Goal: Task Accomplishment & Management: Use online tool/utility

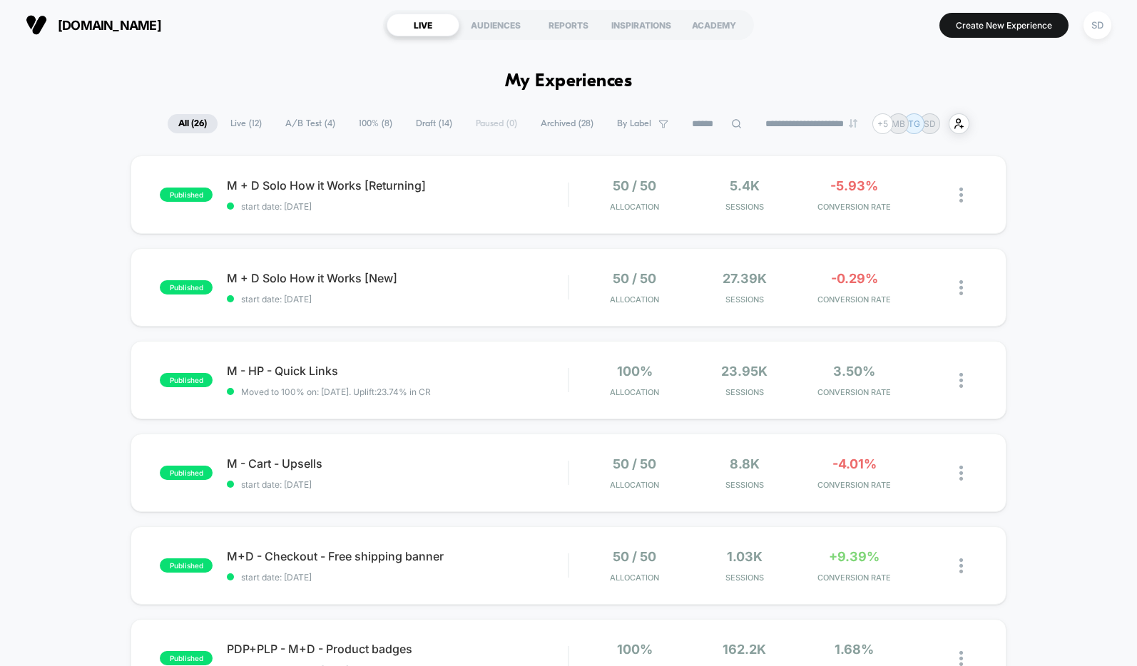
click at [300, 119] on span "A/B Test ( 4 )" at bounding box center [310, 123] width 71 height 19
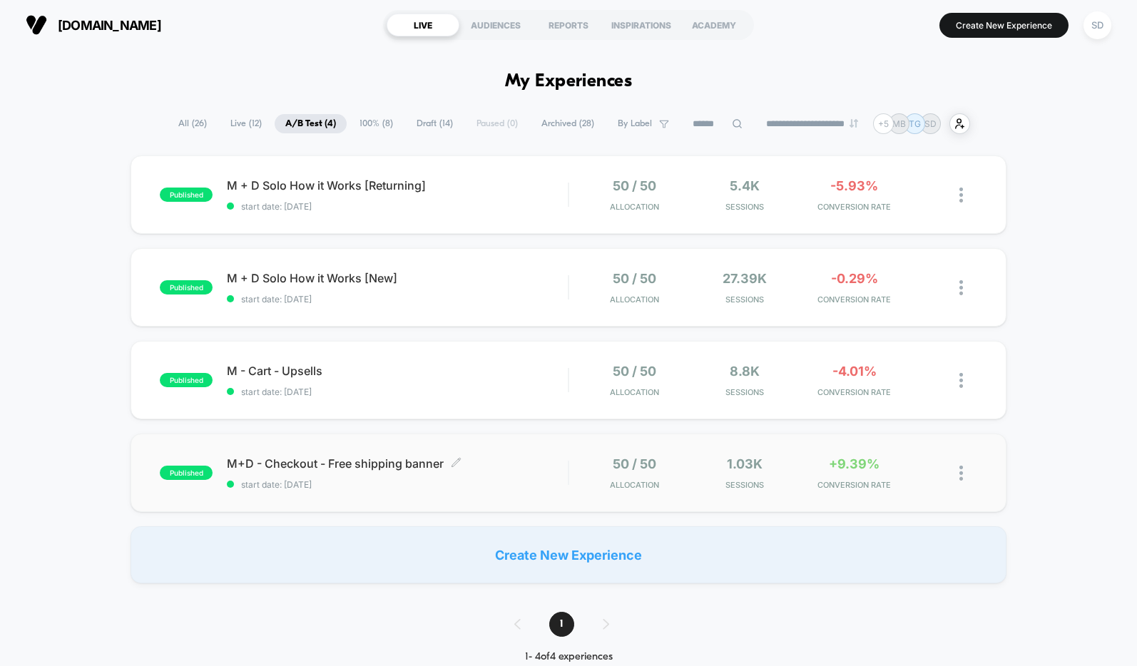
click at [327, 469] on span "M+D - Checkout - Free shipping banner Click to edit experience details" at bounding box center [397, 464] width 341 height 14
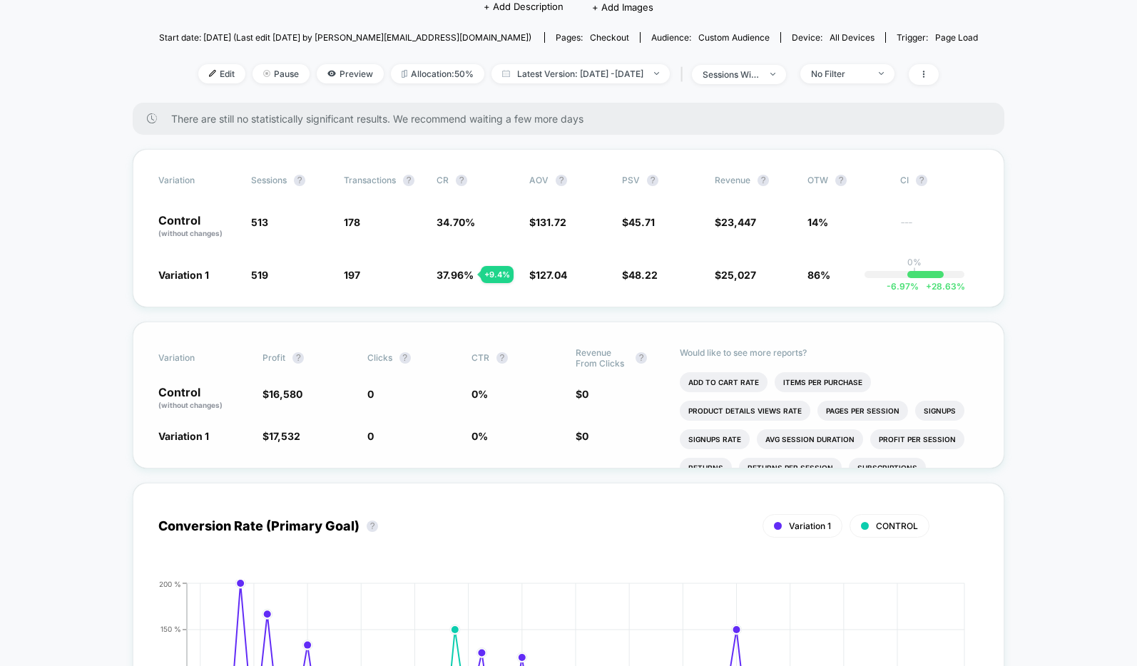
scroll to position [4, 0]
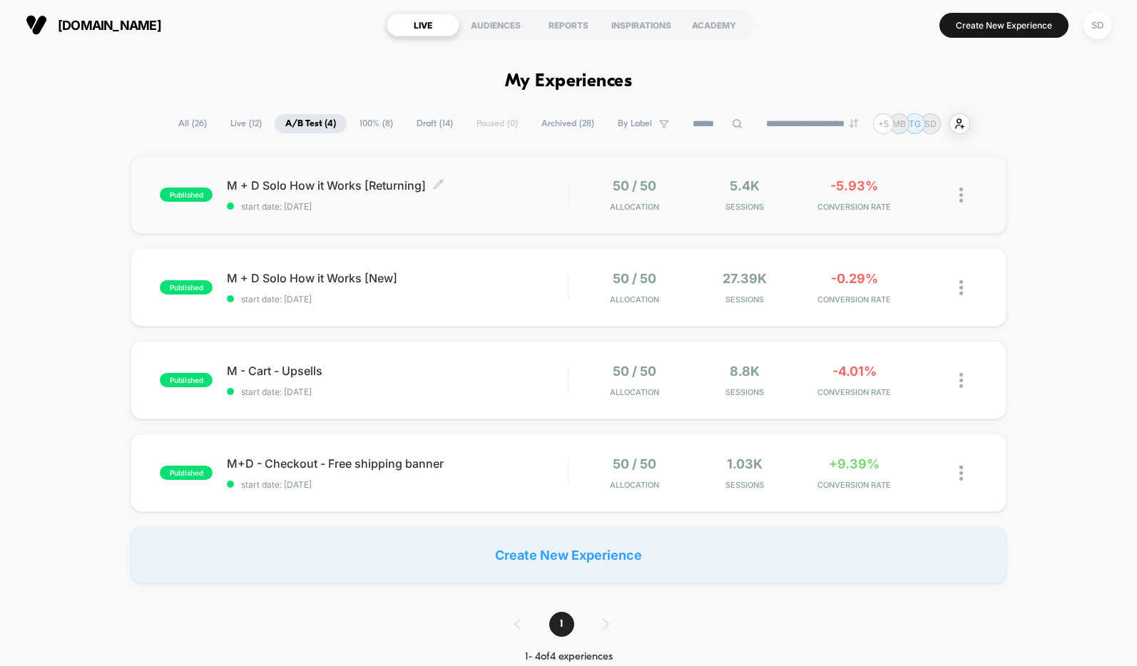
click at [298, 191] on span "M + D Solo How it Works [Returning] Click to edit experience details" at bounding box center [397, 185] width 341 height 14
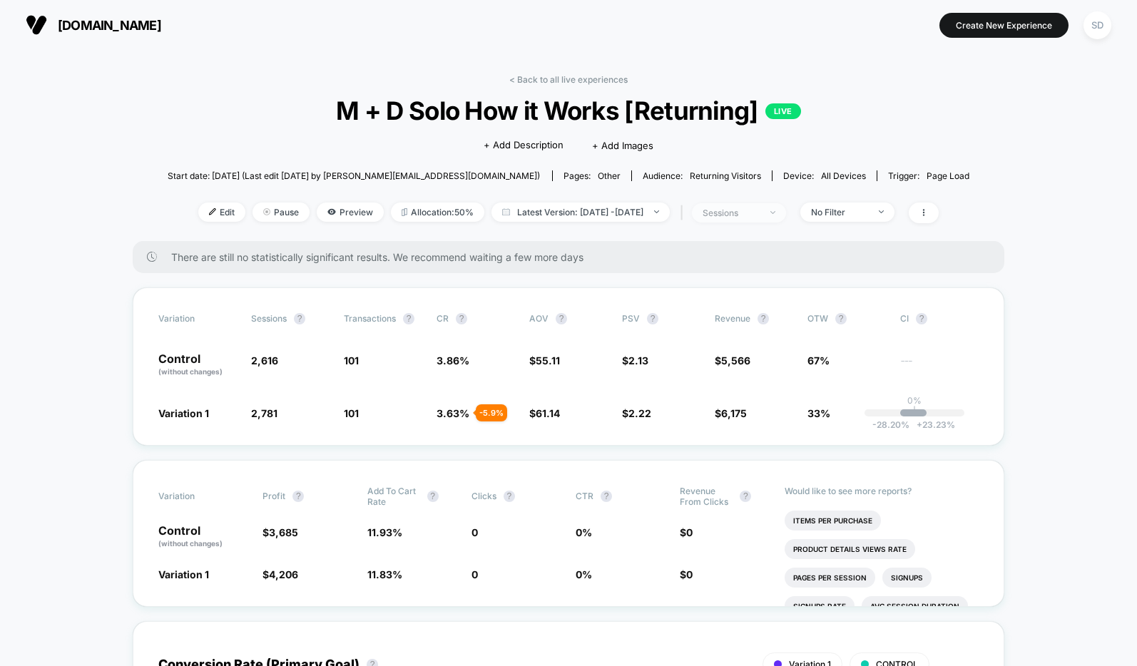
click at [758, 218] on span "sessions" at bounding box center [739, 212] width 94 height 19
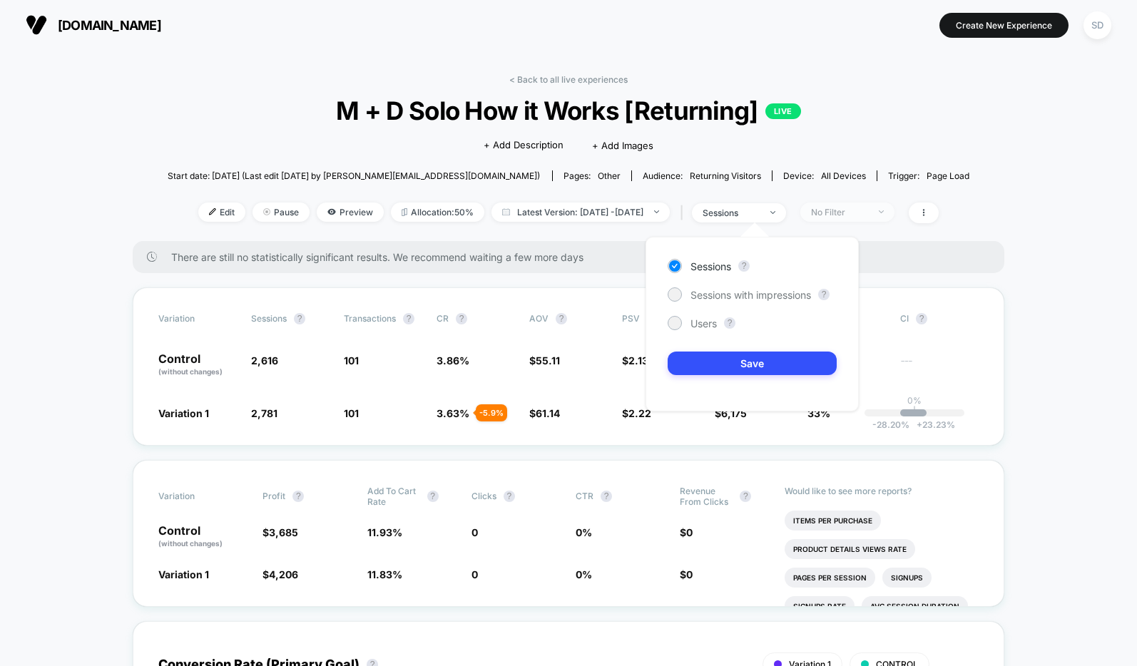
click at [845, 204] on span "No Filter" at bounding box center [847, 212] width 94 height 19
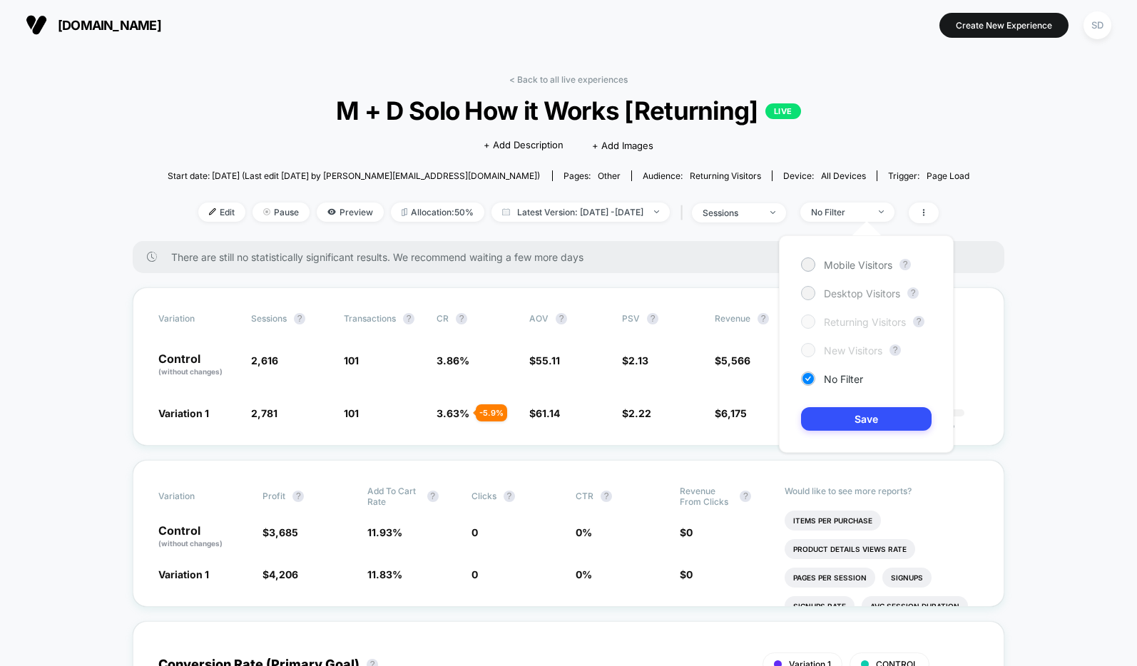
click at [809, 287] on div at bounding box center [808, 292] width 11 height 11
click at [829, 404] on div "Mobile Visitors ? Desktop Visitors ? Returning Visitors ? New Visitors ? No Fil…" at bounding box center [866, 344] width 175 height 218
click at [856, 414] on button "Save" at bounding box center [866, 419] width 131 height 24
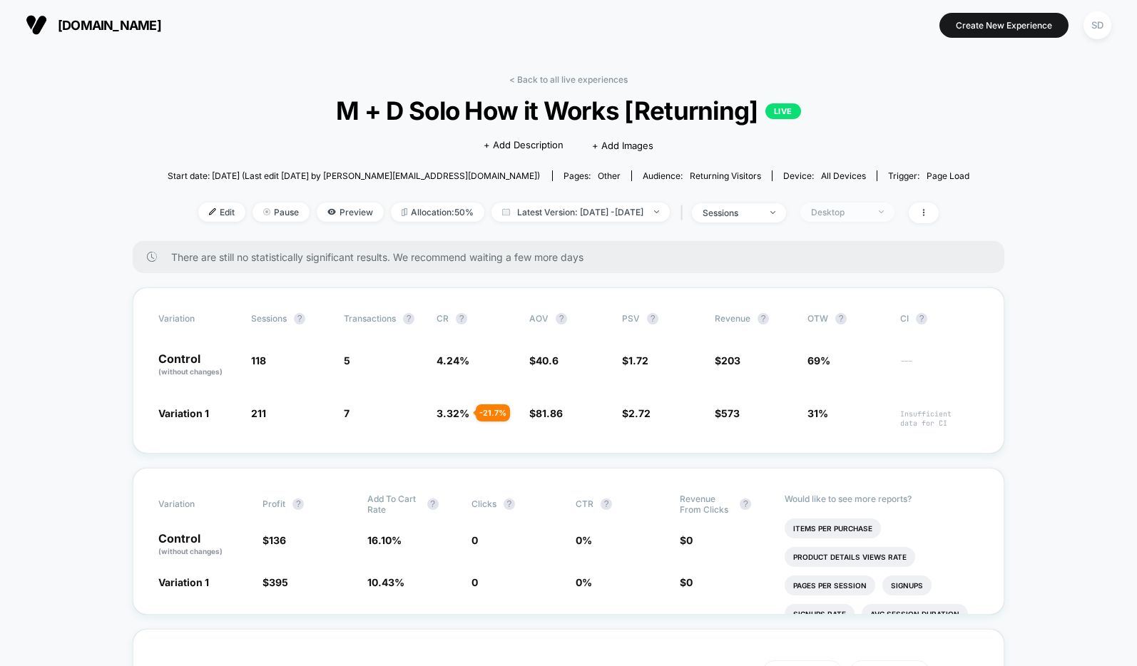
click at [868, 210] on div "Desktop" at bounding box center [839, 212] width 57 height 11
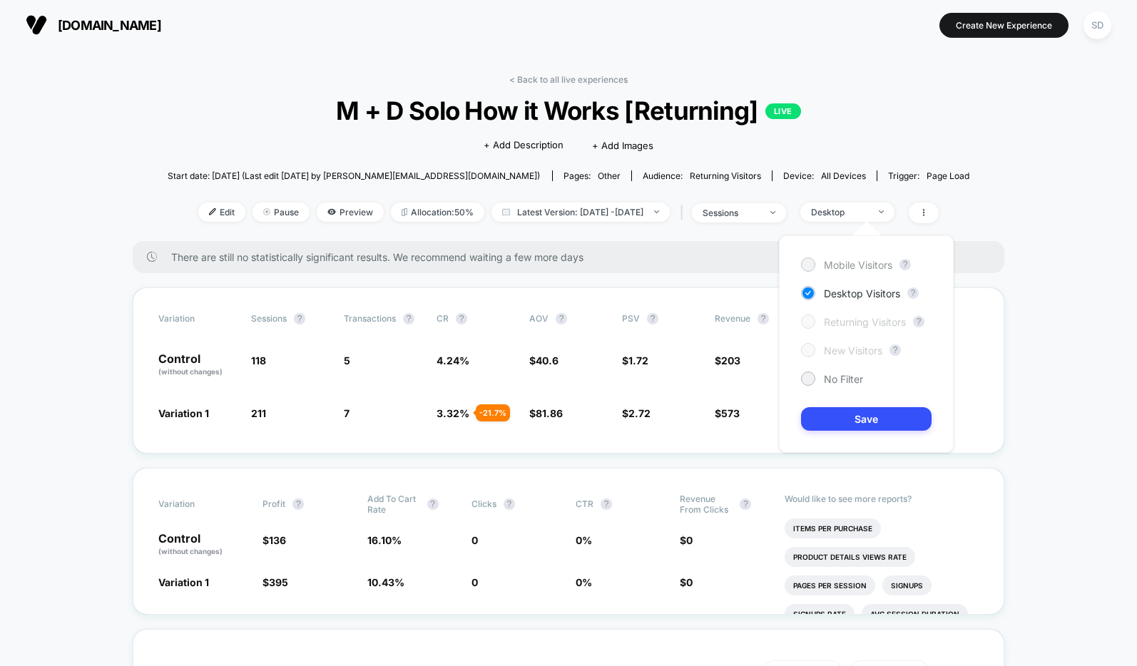
click at [813, 266] on div at bounding box center [808, 264] width 11 height 11
click at [832, 419] on button "Save" at bounding box center [866, 419] width 131 height 24
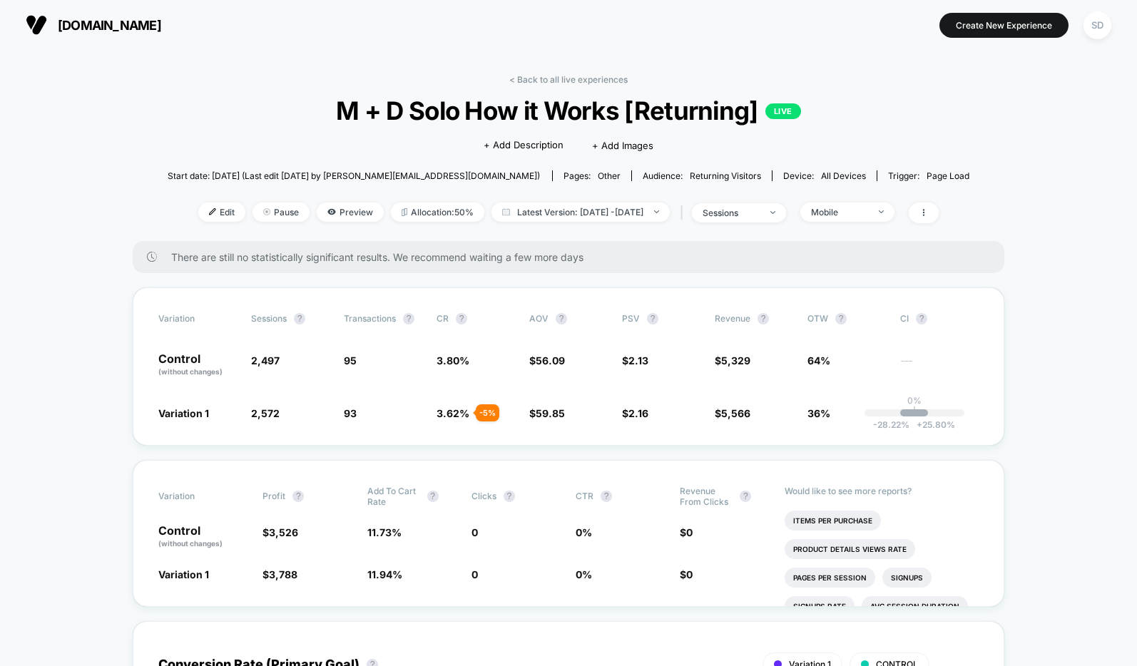
click at [866, 199] on div "< Back to all live experiences M + D Solo How it Works [Returning] LIVE Click t…" at bounding box center [569, 157] width 803 height 167
click at [857, 201] on div "< Back to all live experiences M + D Solo How it Works [Returning] LIVE Click t…" at bounding box center [569, 157] width 803 height 167
click at [850, 215] on div "Mobile" at bounding box center [839, 212] width 57 height 11
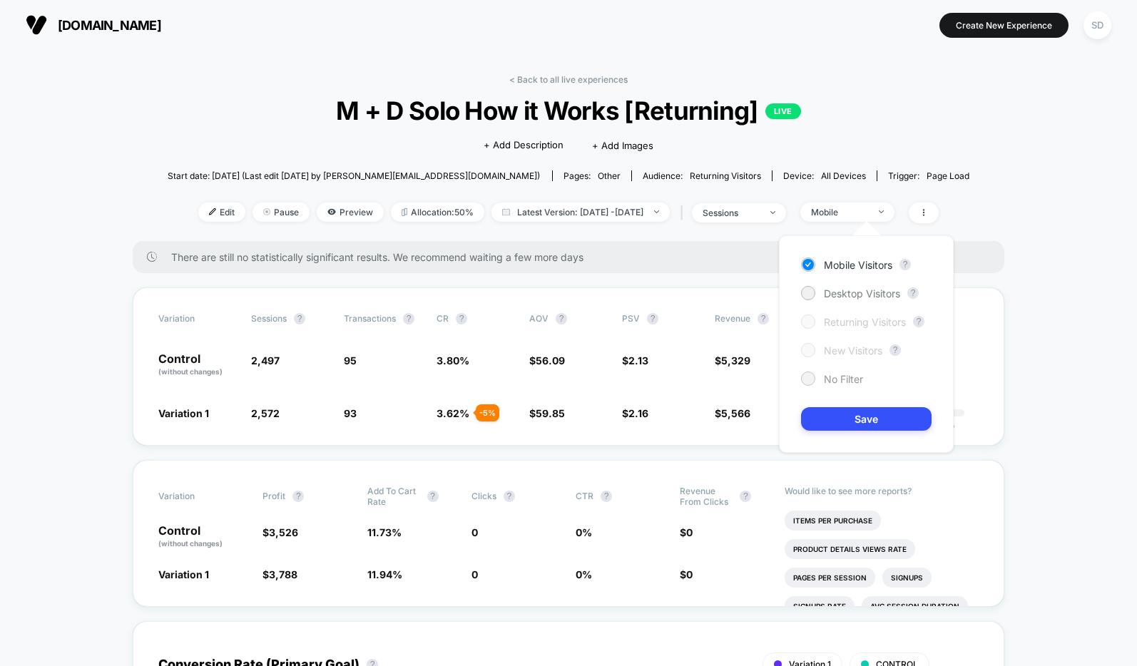
click at [818, 373] on div "No Filter" at bounding box center [832, 379] width 62 height 14
click at [820, 417] on button "Save" at bounding box center [866, 419] width 131 height 24
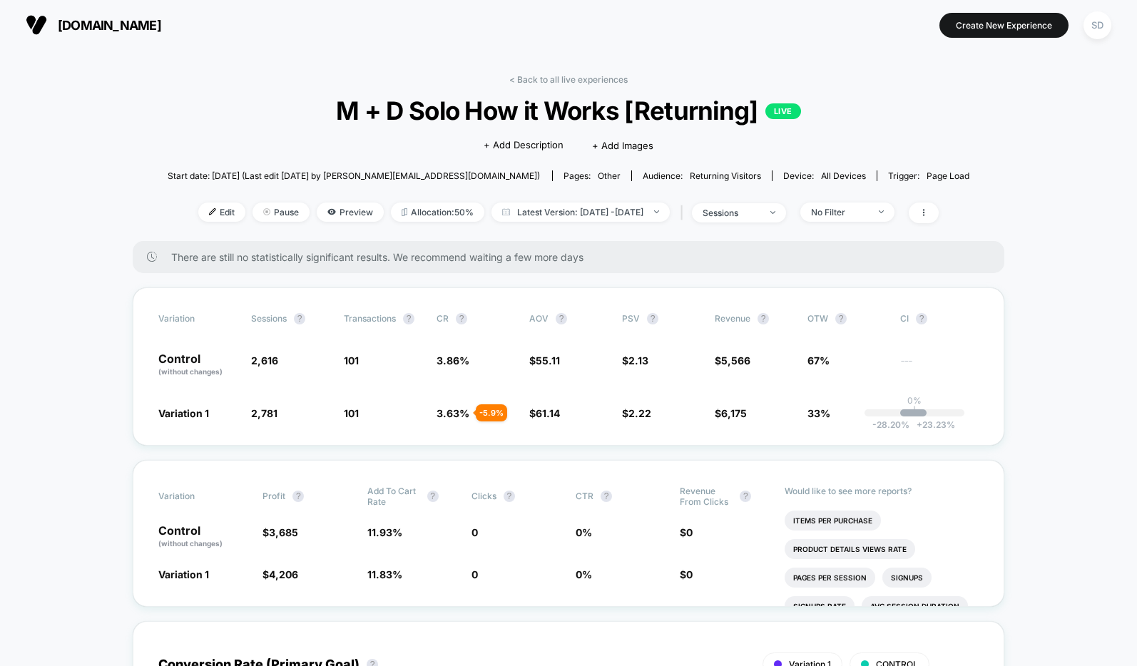
click at [36, 26] on img at bounding box center [36, 24] width 21 height 21
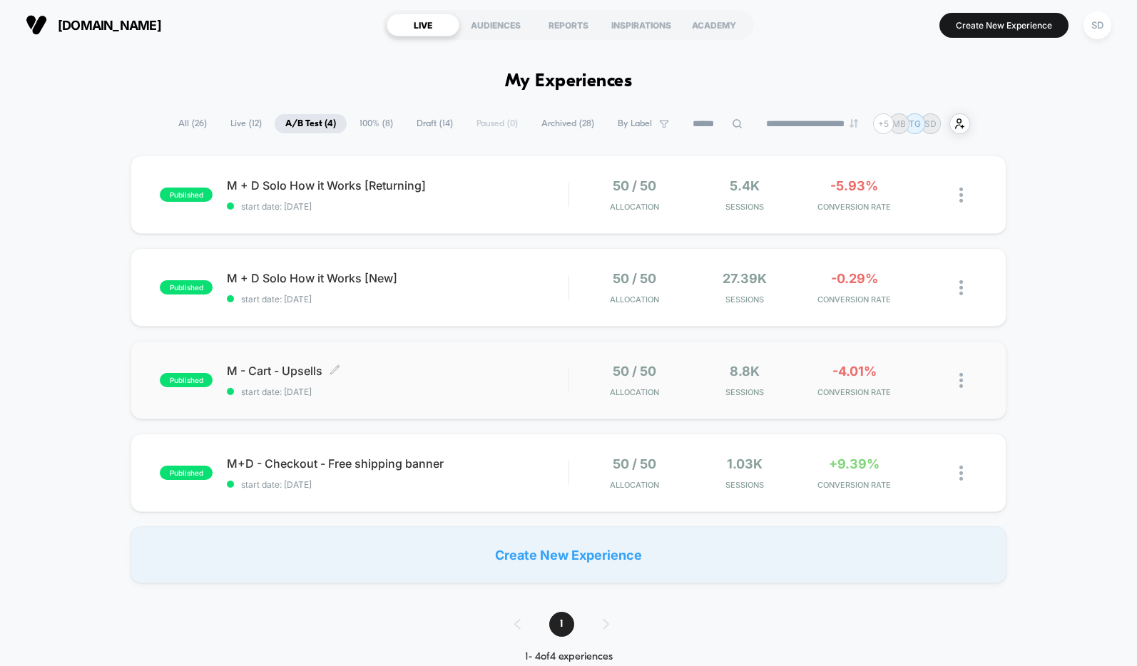
click at [315, 372] on span "M - Cart - Upsells Click to edit experience details" at bounding box center [397, 371] width 341 height 14
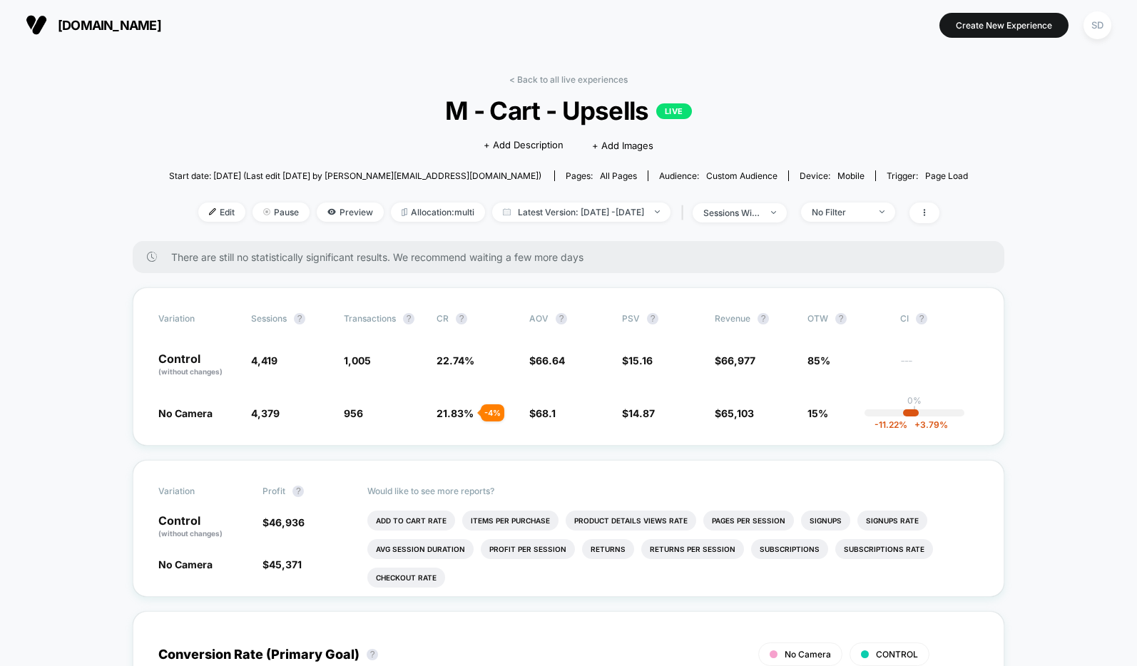
click at [44, 27] on img at bounding box center [36, 24] width 21 height 21
